Goal: Obtain resource: Obtain resource

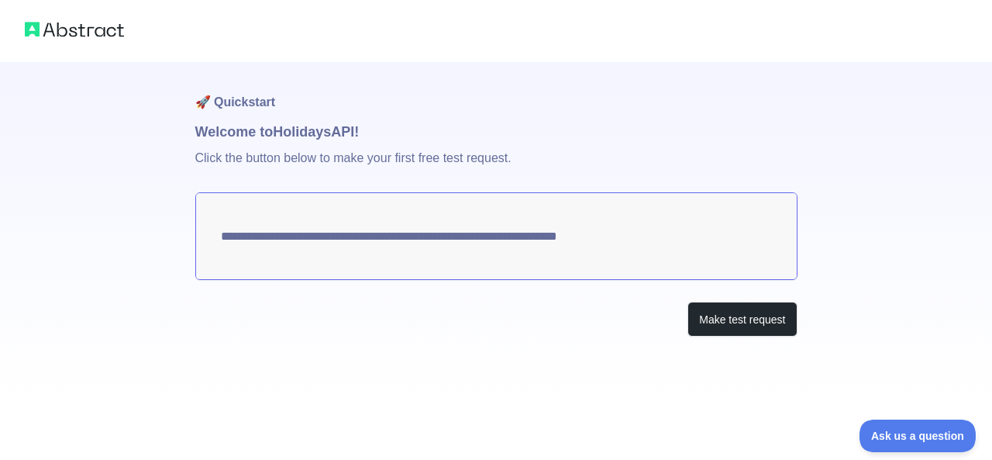
click at [364, 133] on h1 "Welcome to Holidays API!" at bounding box center [496, 132] width 602 height 22
click at [742, 318] on button "Make test request" at bounding box center [742, 319] width 109 height 35
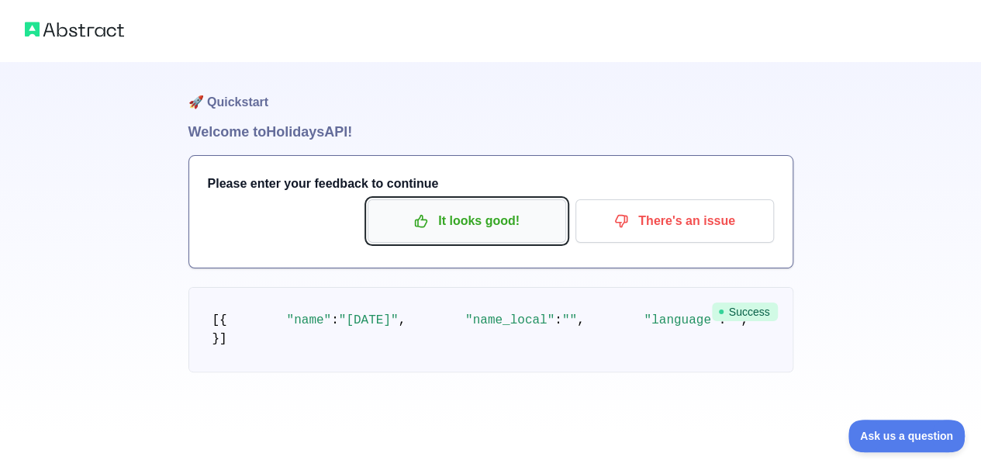
click at [516, 228] on p "It looks good!" at bounding box center [466, 221] width 175 height 26
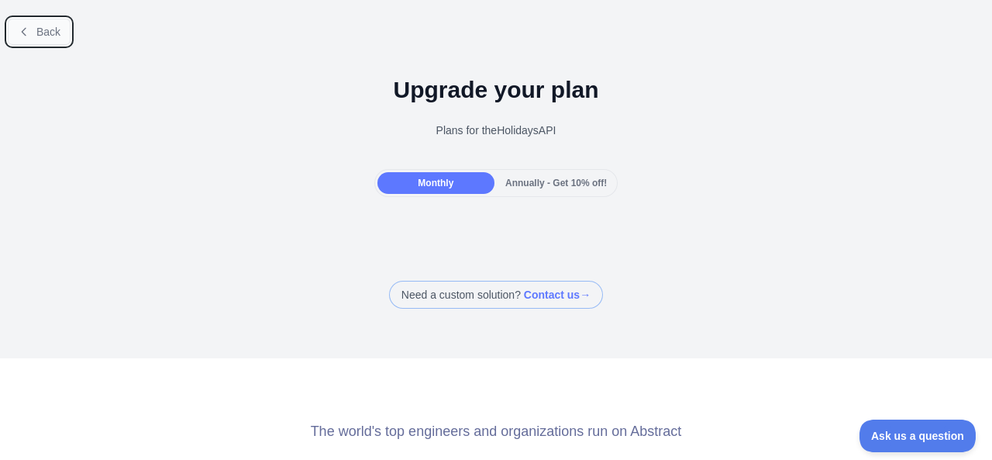
click at [34, 36] on button "Back" at bounding box center [39, 32] width 63 height 26
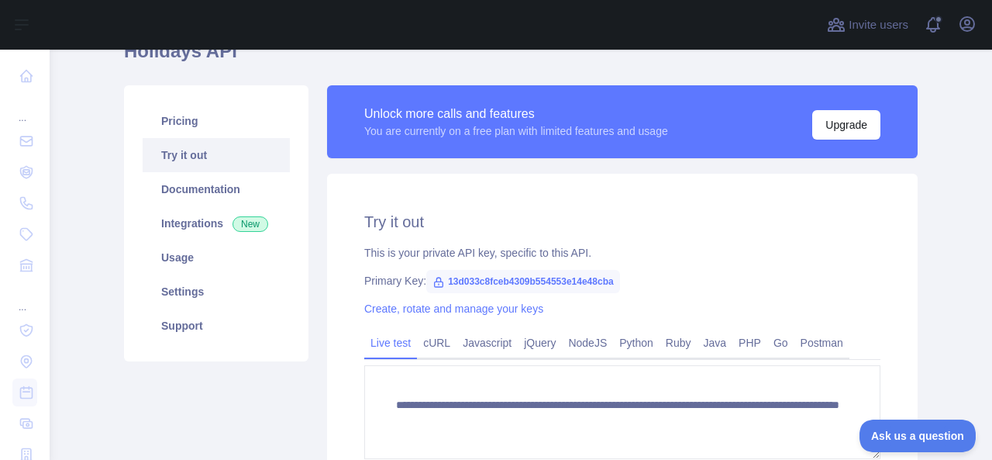
scroll to position [84, 0]
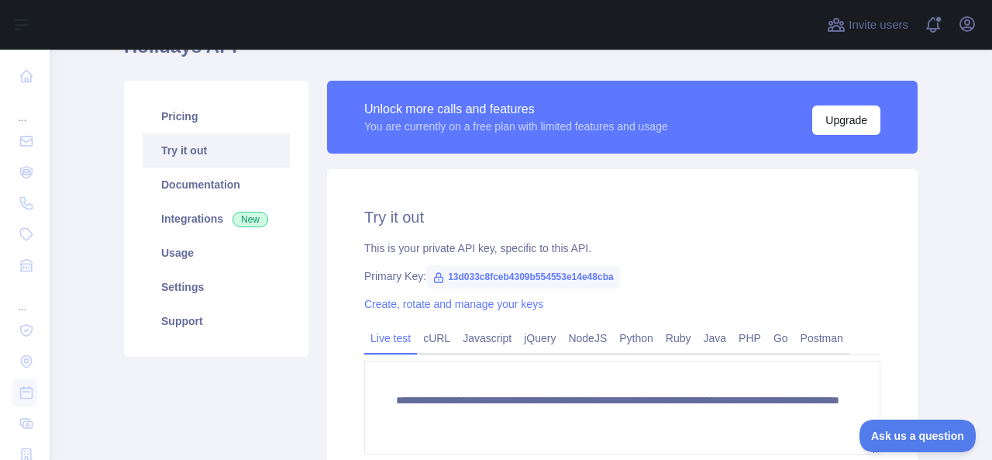
click at [468, 93] on div "Unlock more calls and features You are currently on a free plan with limited fe…" at bounding box center [622, 117] width 591 height 73
click at [831, 116] on button "Upgrade" at bounding box center [847, 119] width 68 height 29
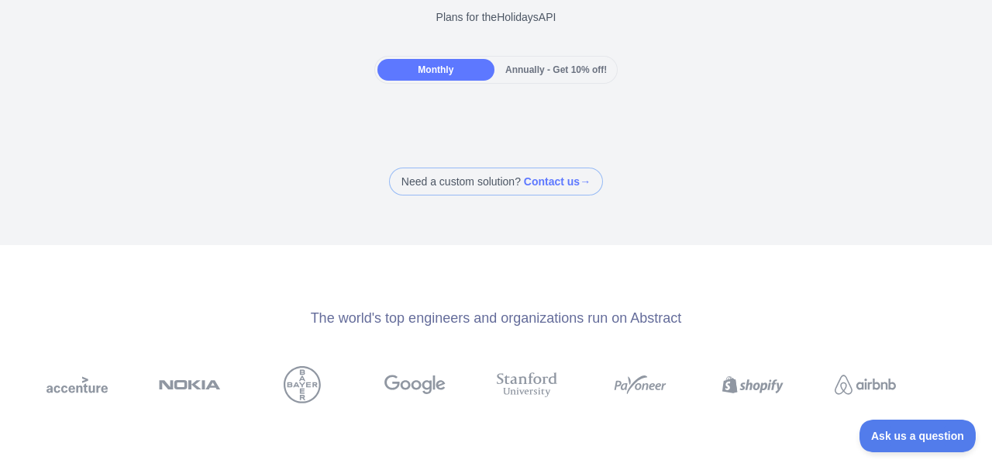
scroll to position [116, 0]
click at [566, 67] on span "Annually - Get 10% off!" at bounding box center [557, 67] width 102 height 11
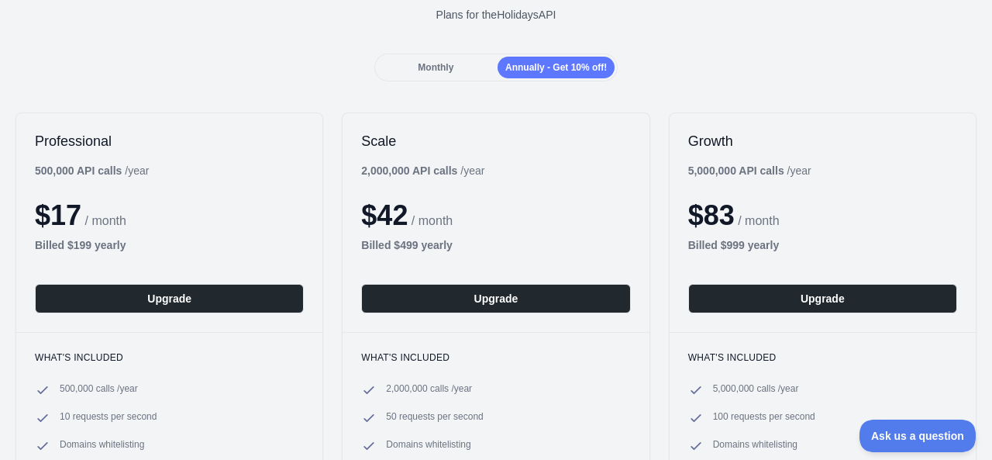
click at [445, 72] on span "Monthly" at bounding box center [436, 67] width 36 height 11
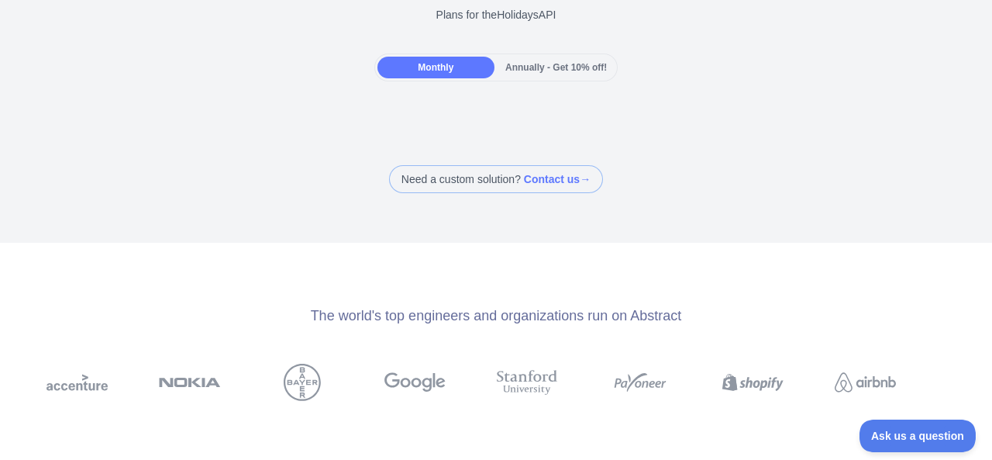
click at [552, 60] on div "Annually - Get 10% off!" at bounding box center [556, 68] width 117 height 22
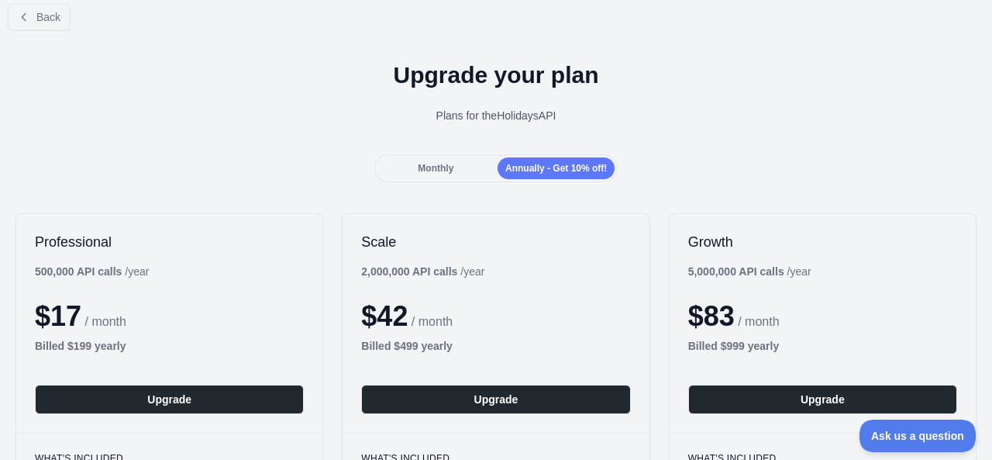
scroll to position [0, 0]
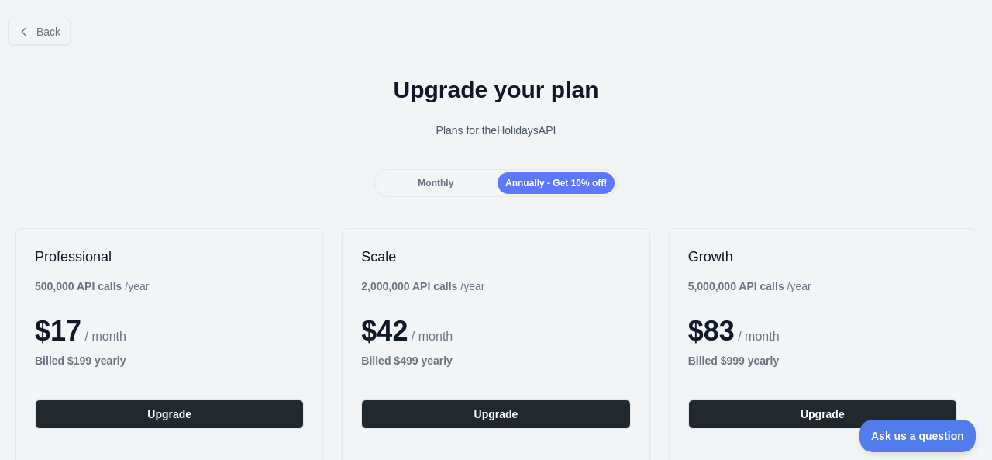
click at [414, 174] on div "Monthly" at bounding box center [436, 183] width 117 height 22
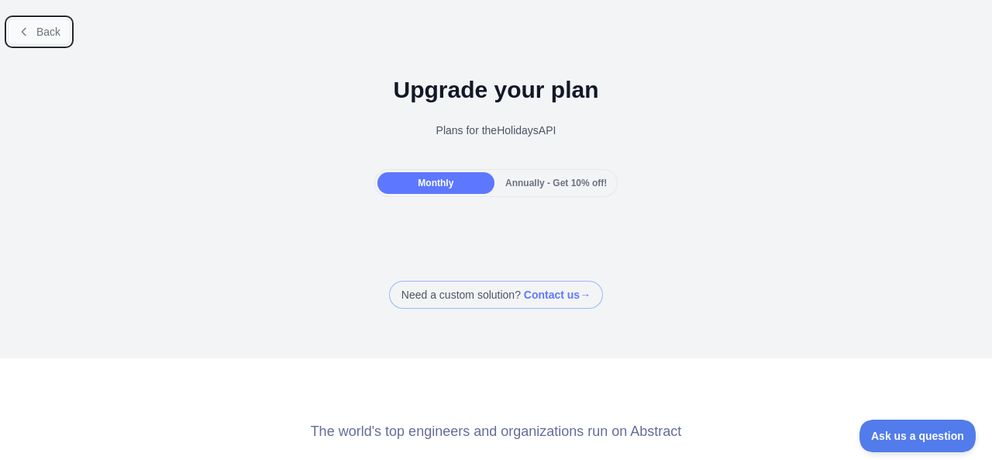
click at [49, 26] on span "Back" at bounding box center [48, 32] width 24 height 12
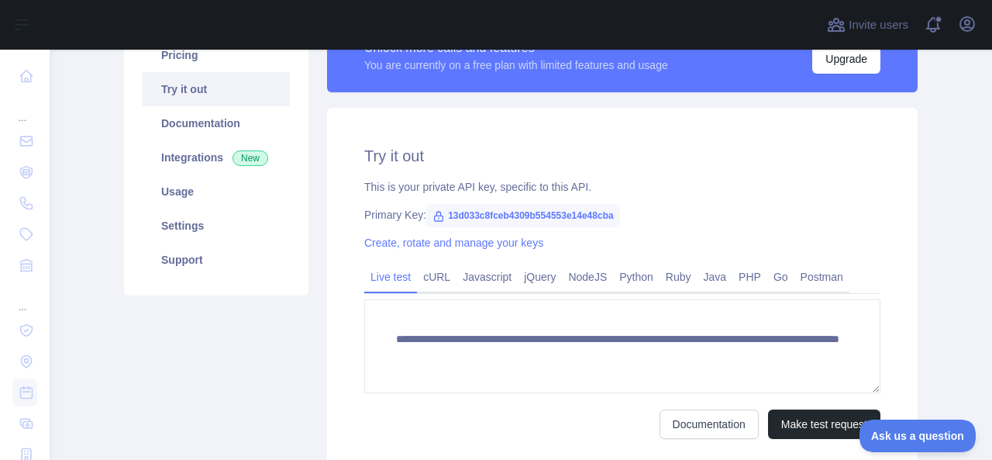
scroll to position [147, 0]
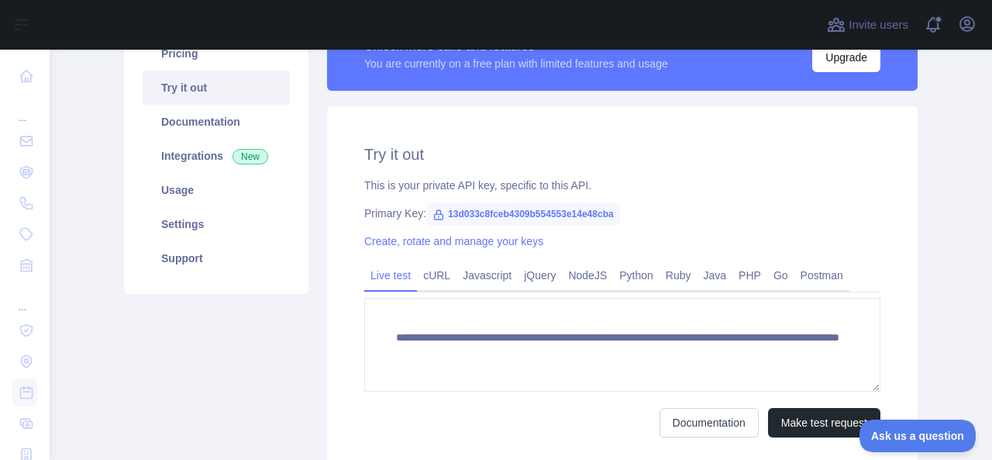
click at [479, 218] on span "13d033c8fceb4309b554553e14e48cba" at bounding box center [523, 213] width 194 height 23
drag, startPoint x: 407, startPoint y: 181, endPoint x: 498, endPoint y: 171, distance: 91.2
click at [498, 171] on div "**********" at bounding box center [622, 290] width 591 height 368
click at [549, 167] on div "**********" at bounding box center [622, 290] width 591 height 368
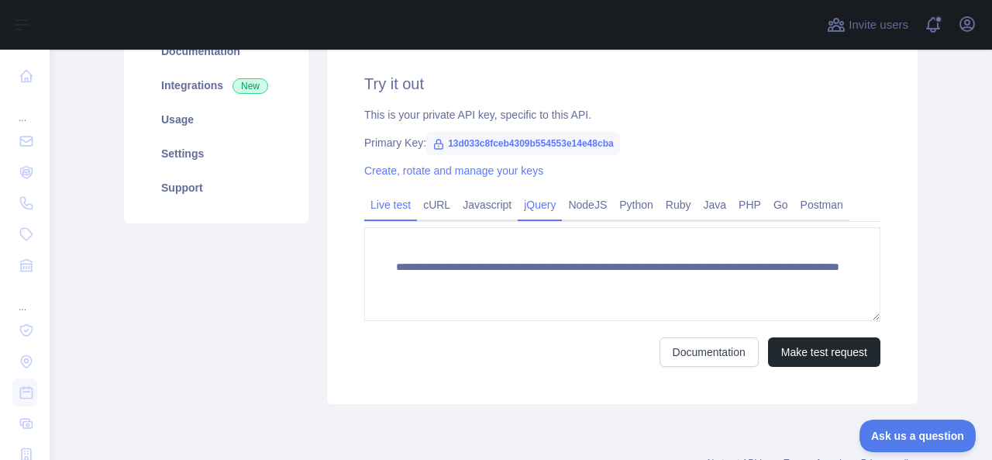
scroll to position [220, 0]
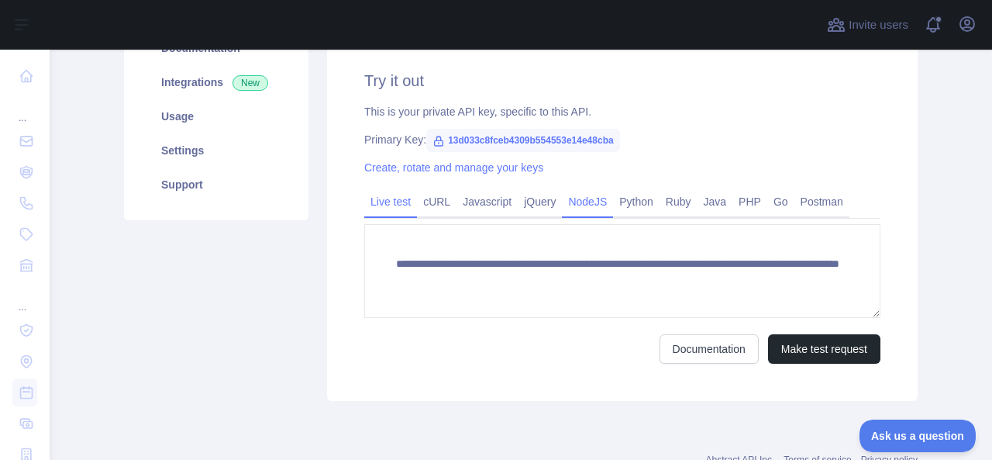
click at [574, 202] on link "NodeJS" at bounding box center [587, 201] width 51 height 25
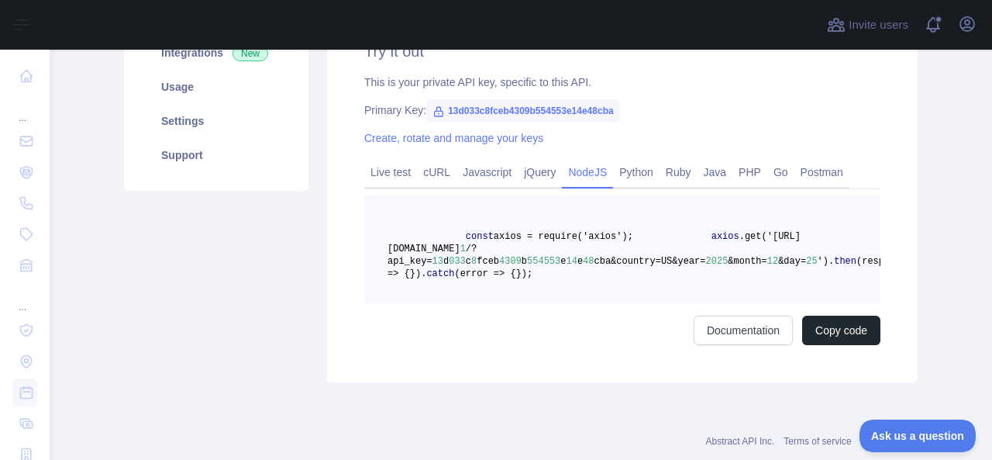
scroll to position [250, 0]
click at [530, 267] on span "(response => {" at bounding box center [650, 266] width 525 height 23
drag, startPoint x: 440, startPoint y: 109, endPoint x: 630, endPoint y: 102, distance: 189.3
click at [630, 102] on div "Primary Key: 13d033c8fceb4309b554553e14e48cba" at bounding box center [622, 110] width 516 height 16
copy span "13d033c8fceb4309b554553e14e48cba"
